Goal: Task Accomplishment & Management: Complete application form

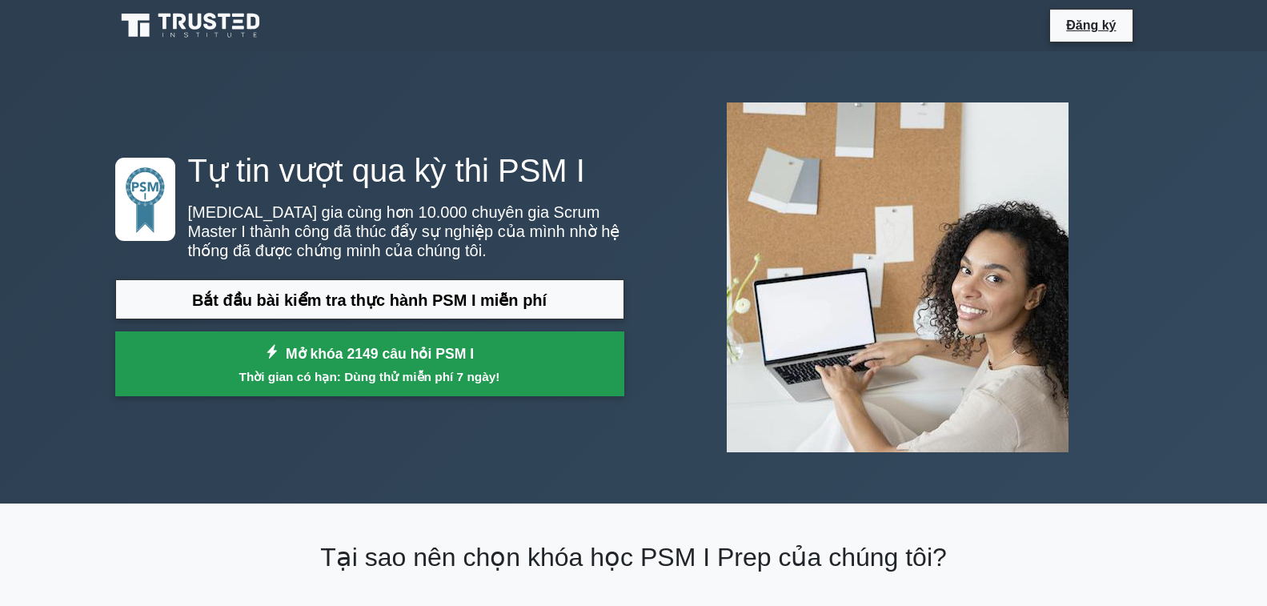
click at [366, 346] on font "Mở khóa 2149 câu hỏi PSM I" at bounding box center [380, 354] width 188 height 16
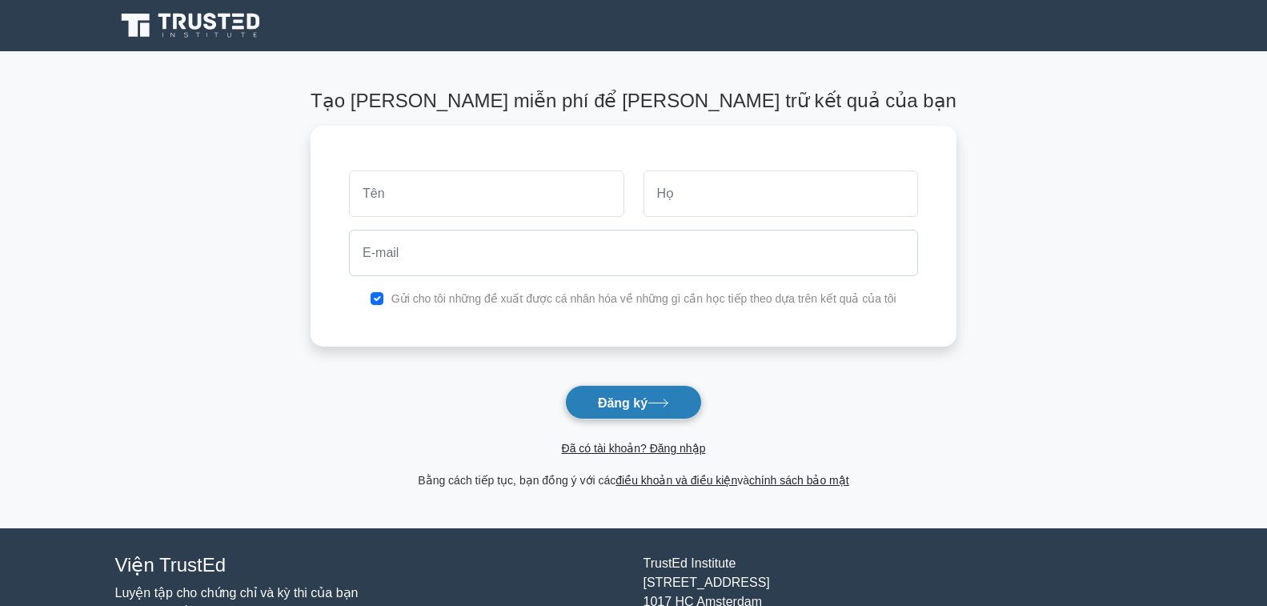
click at [650, 412] on button "Đăng ký" at bounding box center [633, 402] width 137 height 34
click at [524, 151] on div "Gửi cho tôi những đề xuất được cá nhân hóa về những gì cần học tiếp theo dựa tr…" at bounding box center [634, 232] width 646 height 221
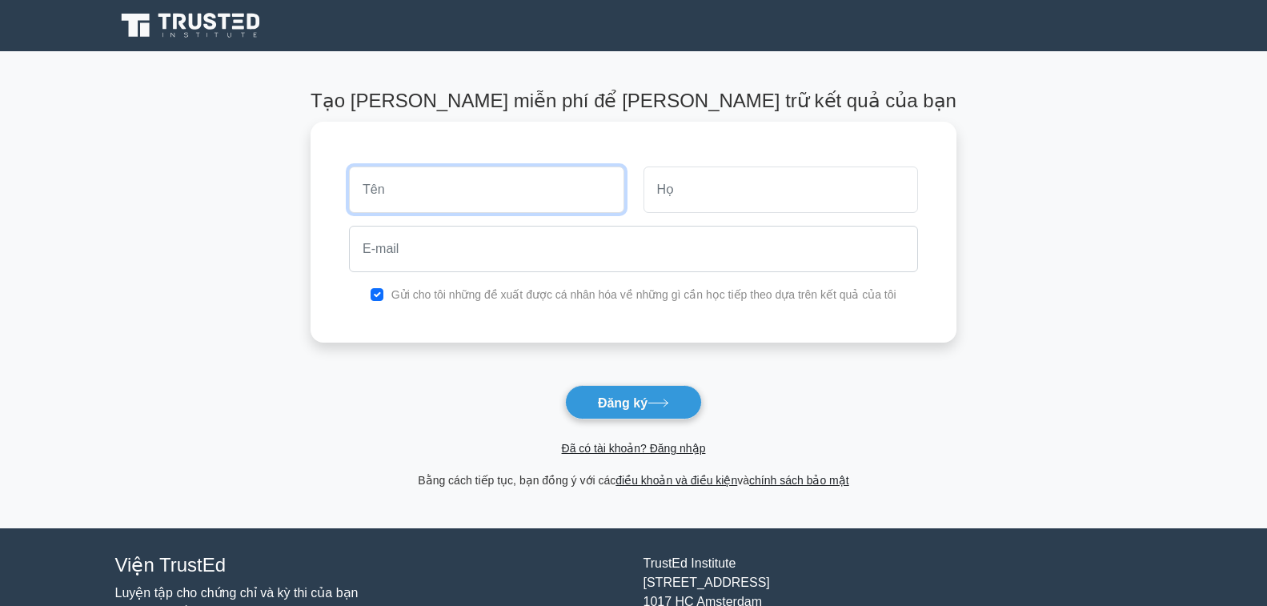
click at [460, 199] on input "text" at bounding box center [486, 190] width 275 height 46
type input "y yên"
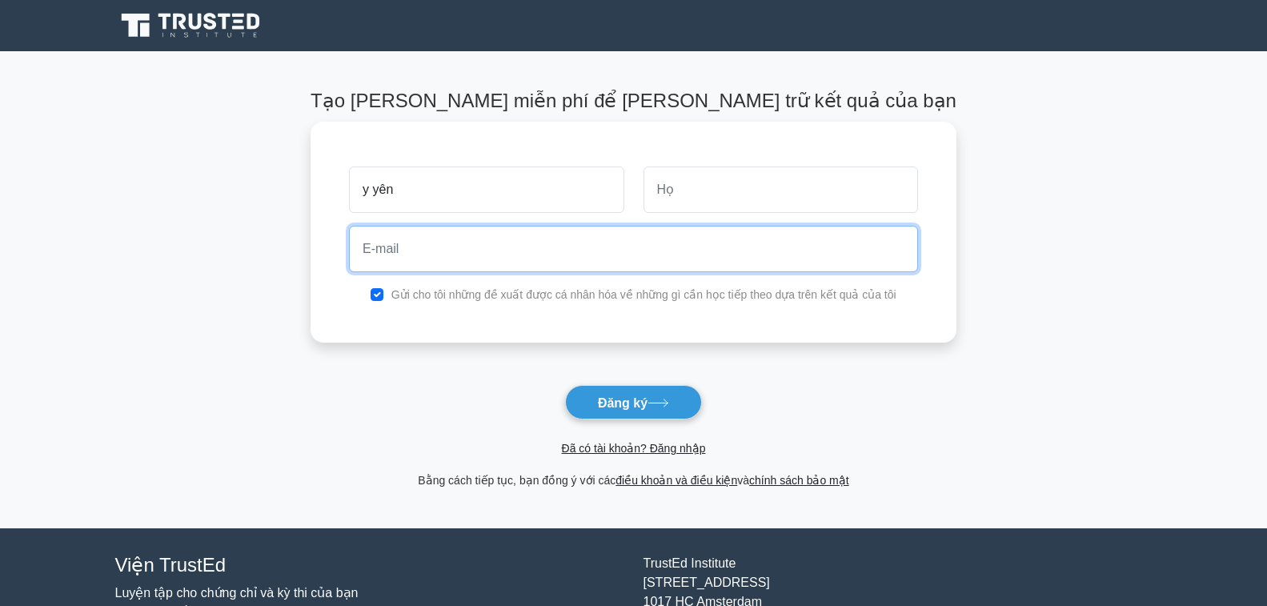
click at [431, 248] on input "email" at bounding box center [633, 249] width 569 height 46
type input "`"
type input "123456"
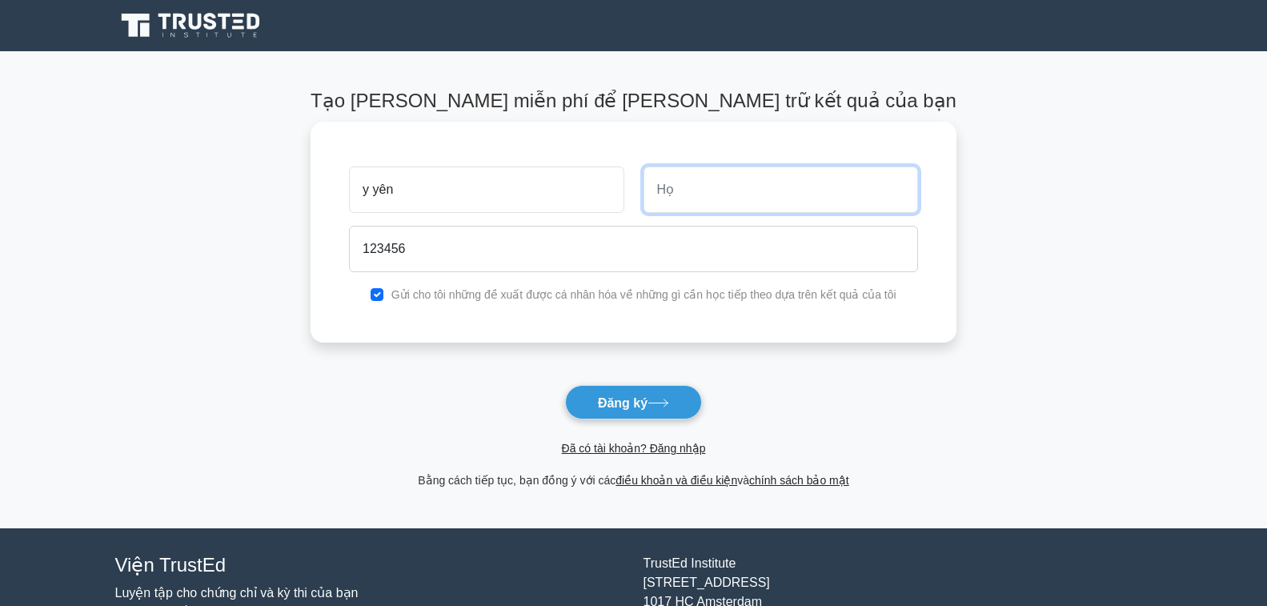
click at [733, 197] on input "text" at bounding box center [781, 190] width 275 height 46
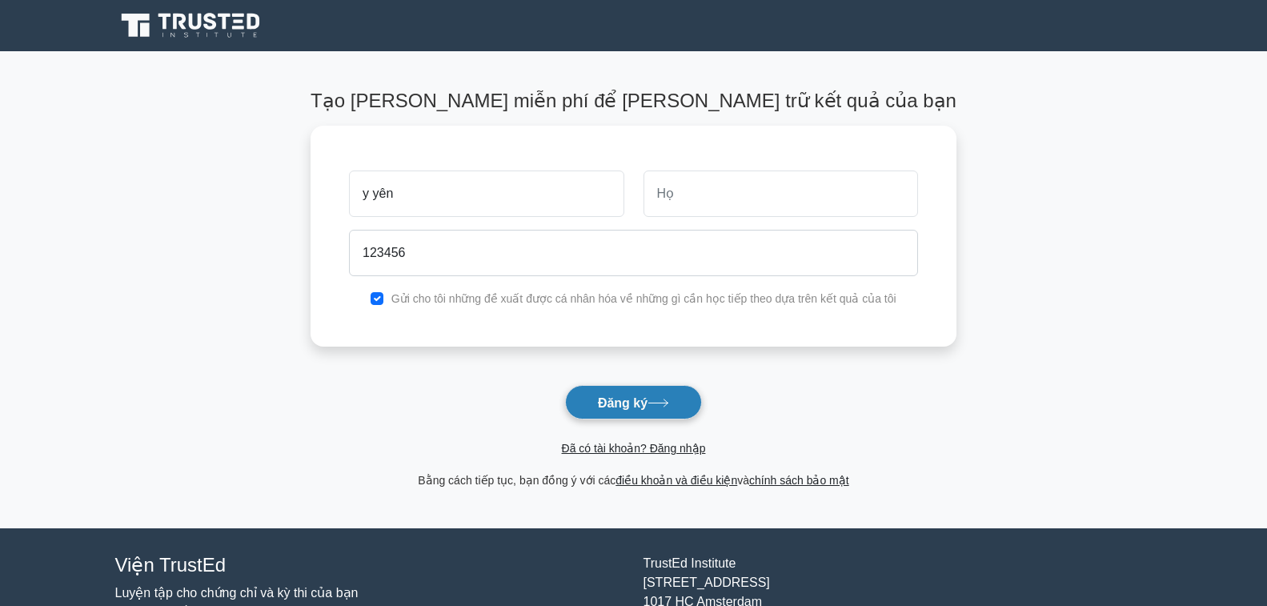
click at [640, 395] on button "Đăng ký" at bounding box center [633, 402] width 137 height 34
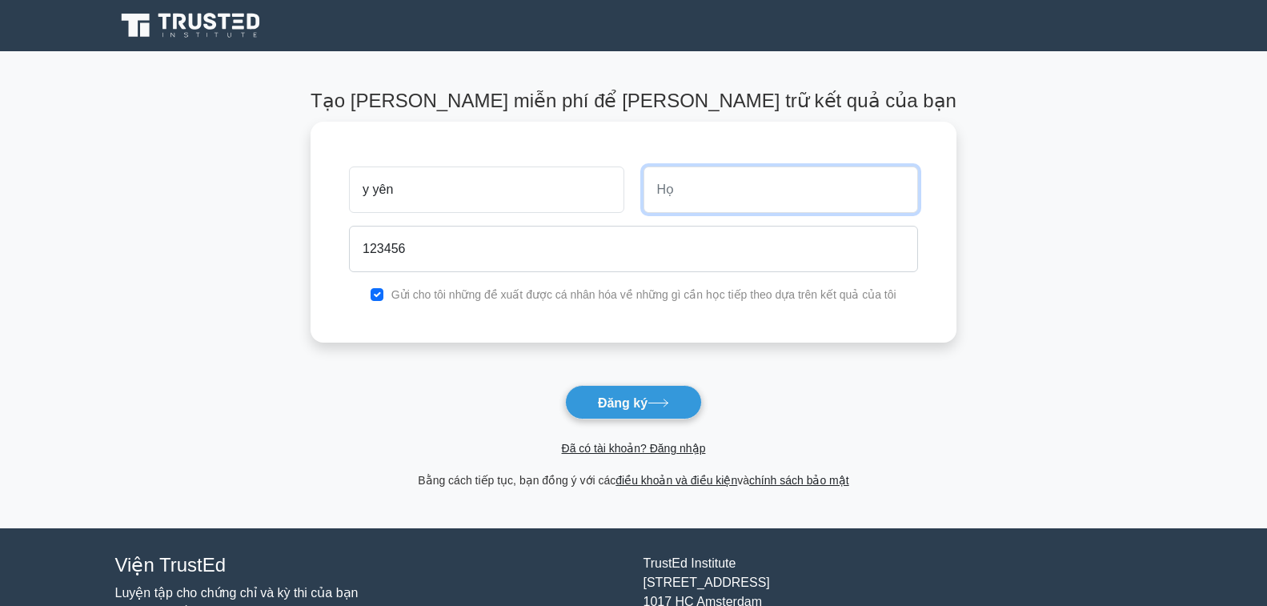
click at [752, 194] on input "text" at bounding box center [781, 190] width 275 height 46
type input "y"
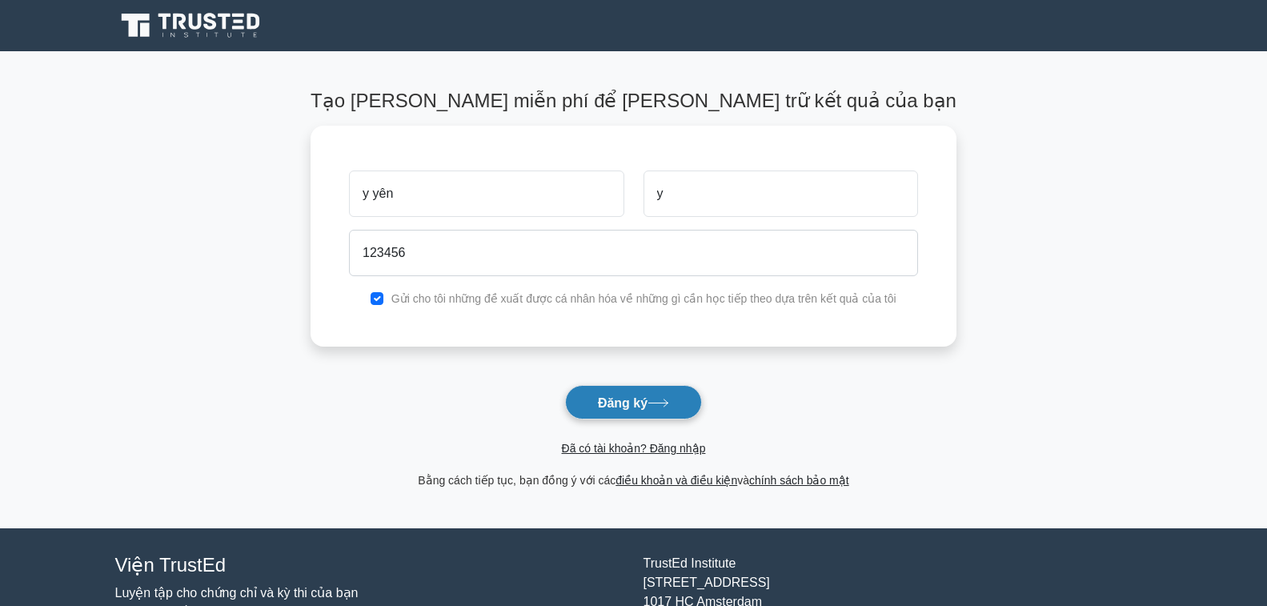
click at [655, 409] on button "Đăng ký" at bounding box center [633, 402] width 137 height 34
click at [634, 407] on font "Đăng ký" at bounding box center [623, 402] width 50 height 14
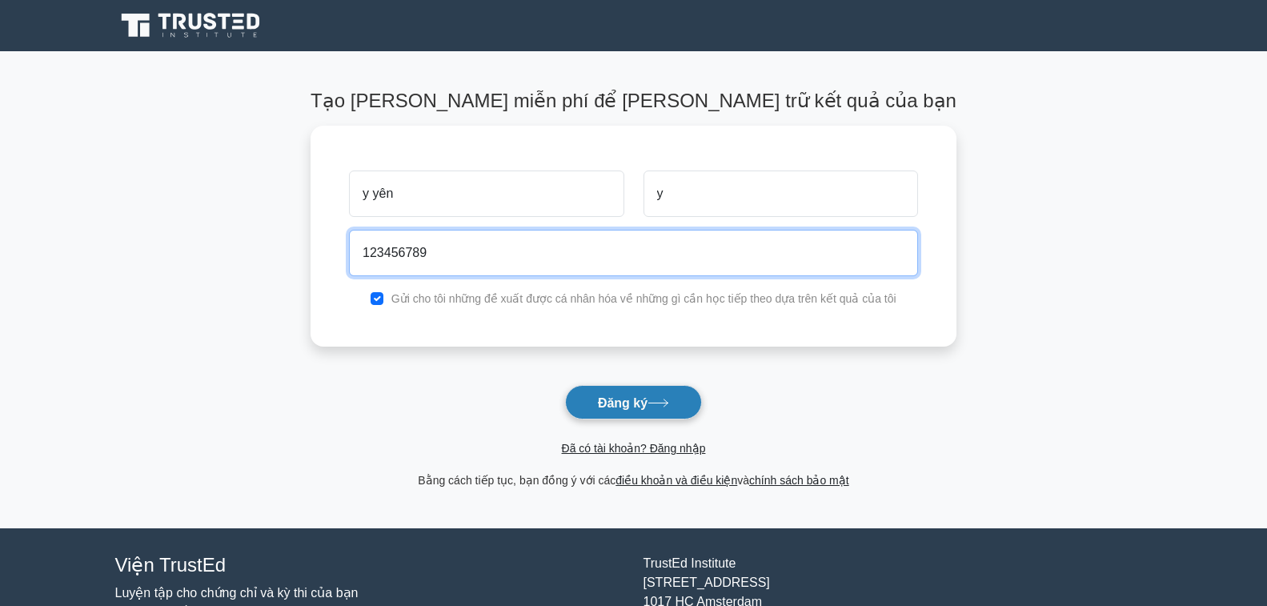
type input "123456789"
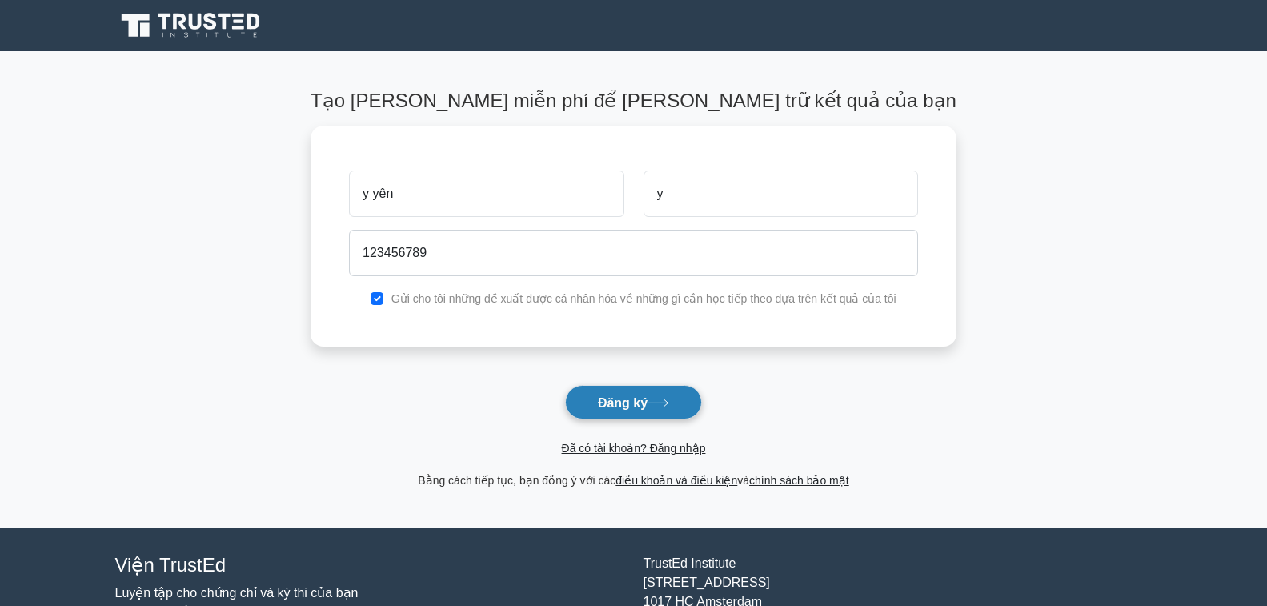
click at [635, 401] on font "Đăng ký" at bounding box center [623, 402] width 50 height 14
click at [637, 402] on font "Đăng ký" at bounding box center [623, 402] width 50 height 14
